Goal: Transaction & Acquisition: Purchase product/service

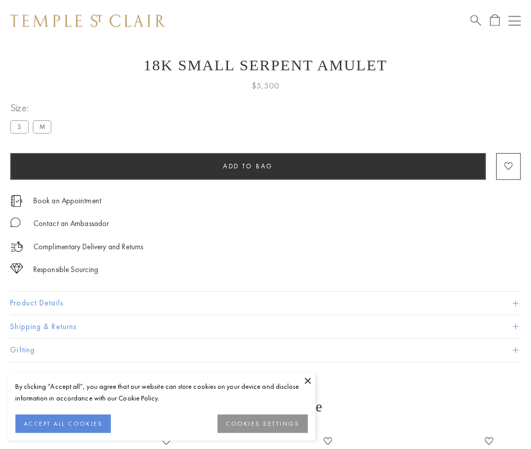
scroll to position [40, 0]
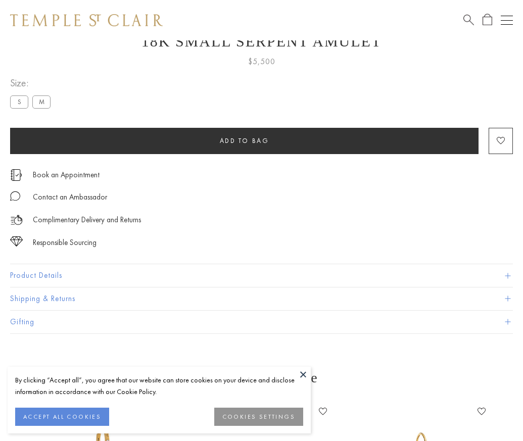
click at [244, 141] on span "Add to bag" at bounding box center [245, 141] width 50 height 9
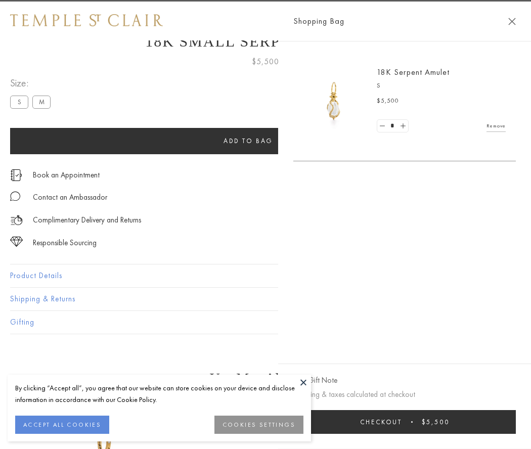
click at [506, 422] on button "Checkout $5,500" at bounding box center [404, 422] width 222 height 24
